Goal: Task Accomplishment & Management: Complete application form

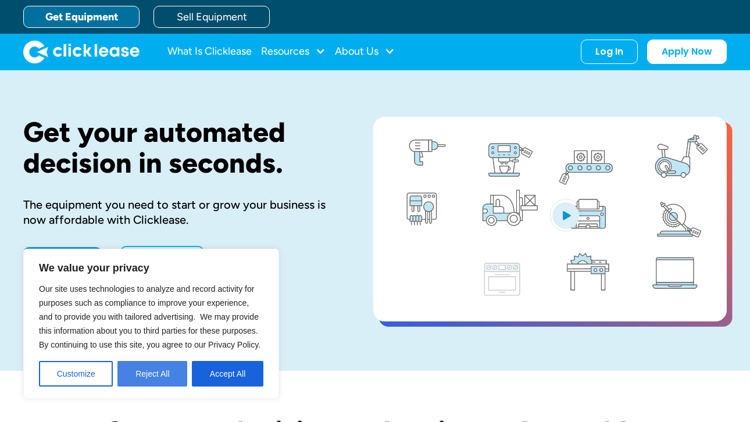
click at [140, 376] on button "Reject All" at bounding box center [152, 374] width 70 height 26
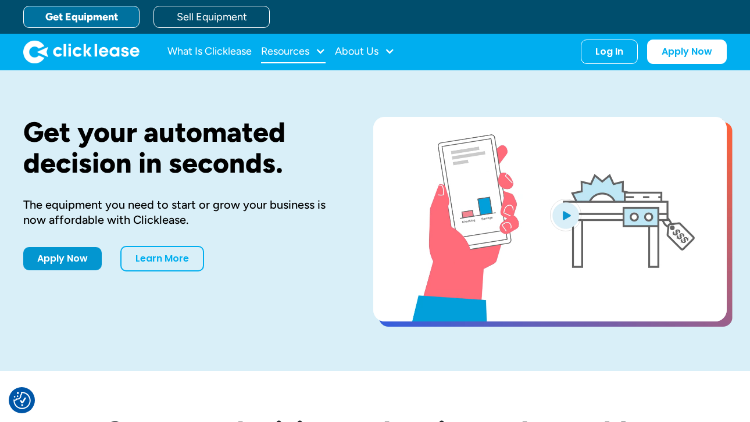
click at [305, 58] on div "Resources" at bounding box center [293, 51] width 65 height 23
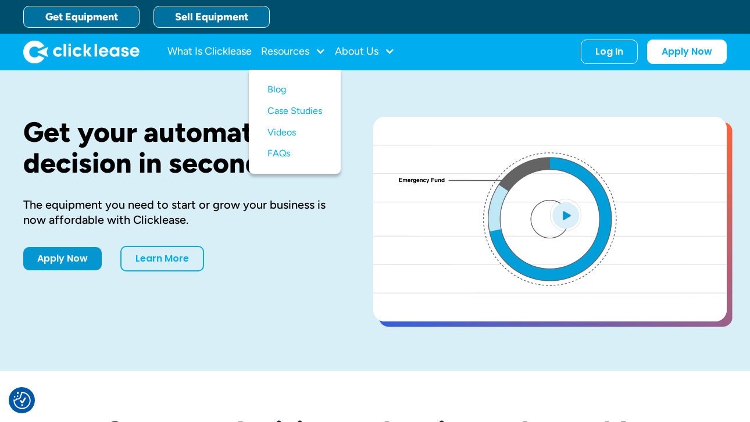
click at [231, 17] on link "Sell Equipment" at bounding box center [211, 17] width 116 height 22
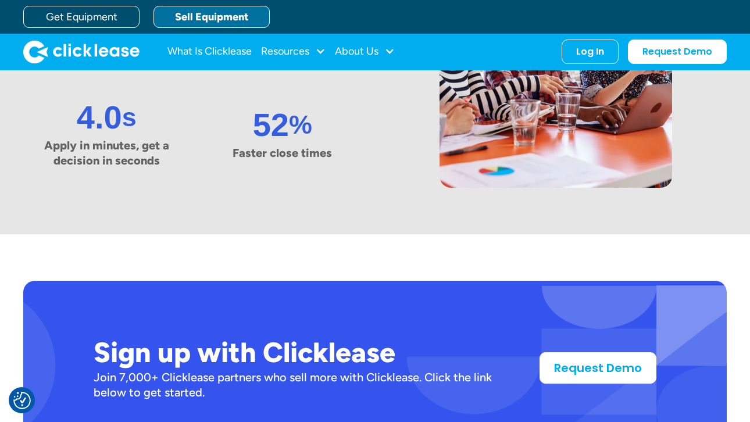
scroll to position [749, 0]
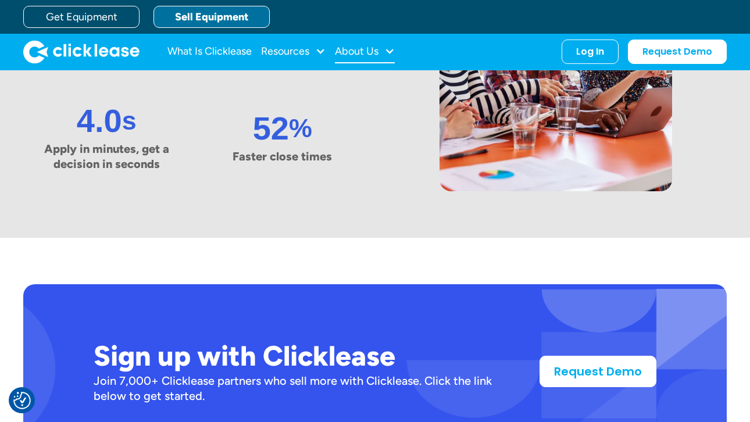
click at [367, 51] on div "About Us" at bounding box center [357, 51] width 44 height 0
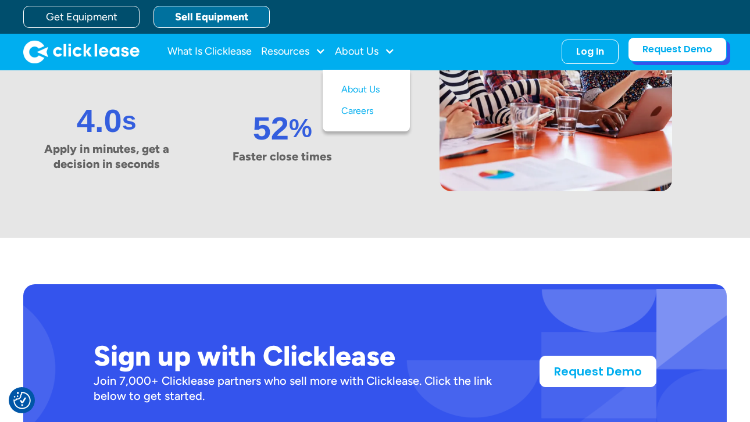
click at [691, 48] on link "Request Demo" at bounding box center [677, 49] width 99 height 24
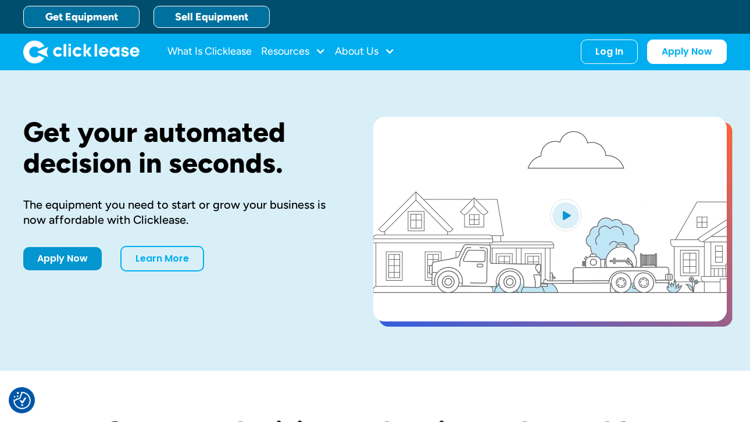
click at [229, 17] on link "Sell Equipment" at bounding box center [211, 17] width 116 height 22
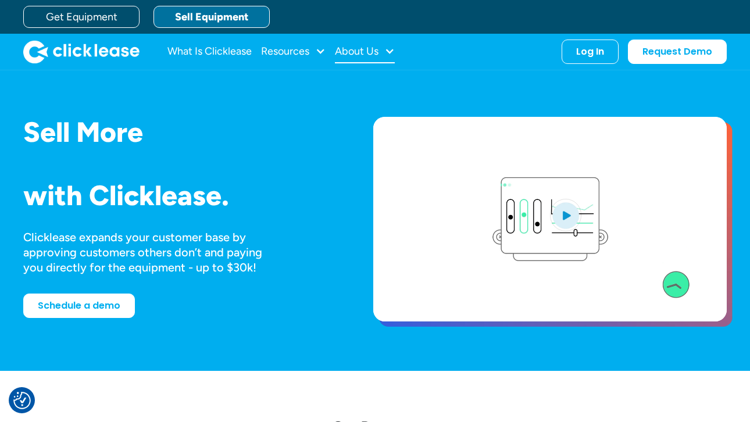
click at [386, 49] on div at bounding box center [389, 51] width 10 height 10
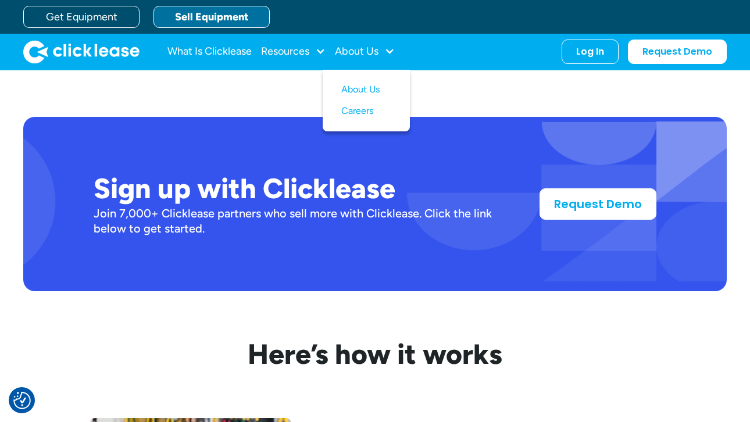
scroll to position [913, 0]
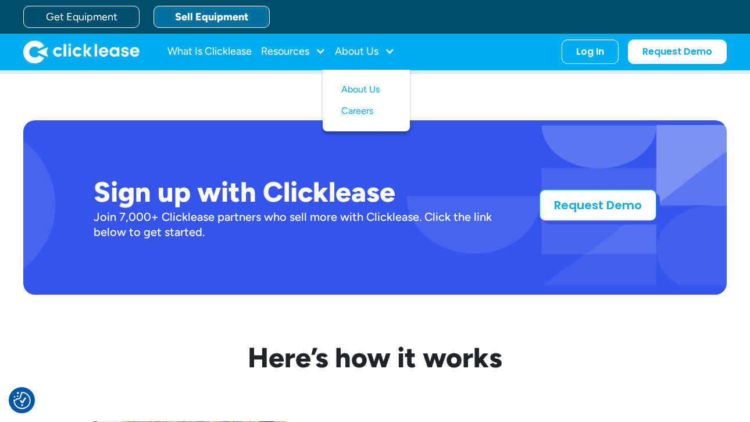
click at [572, 209] on link "Request Demo" at bounding box center [597, 205] width 117 height 31
